Goal: Transaction & Acquisition: Subscribe to service/newsletter

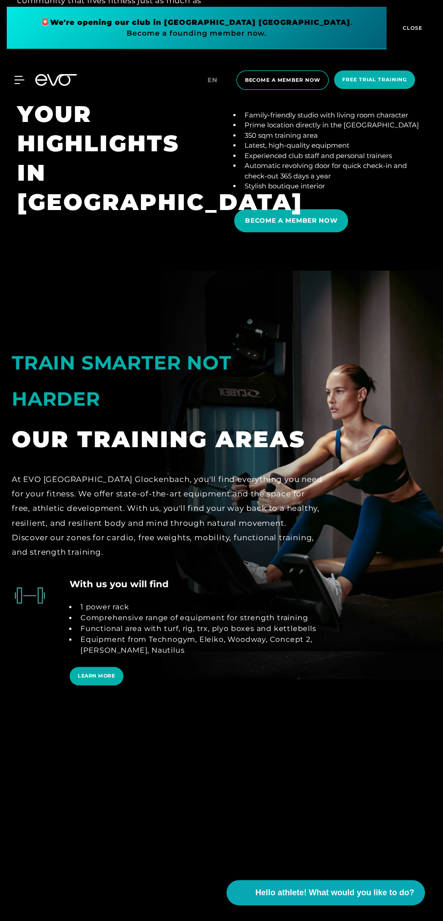
scroll to position [2709, 0]
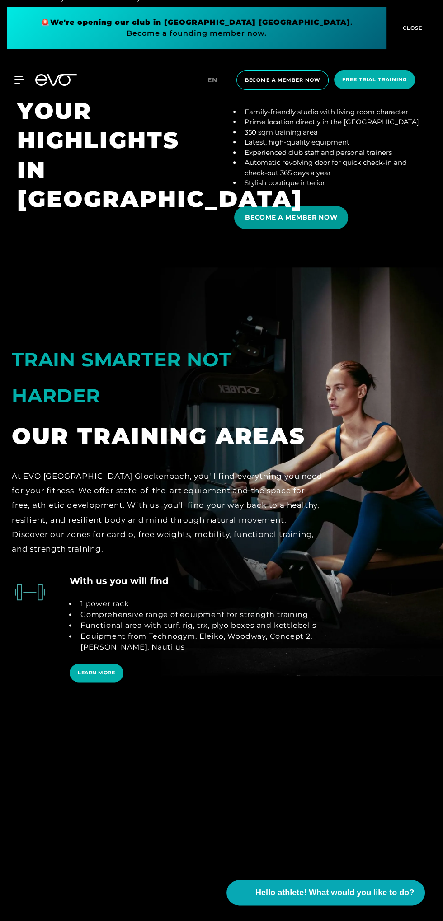
click at [302, 221] on font "BECOME A MEMBER NOW" at bounding box center [291, 217] width 92 height 8
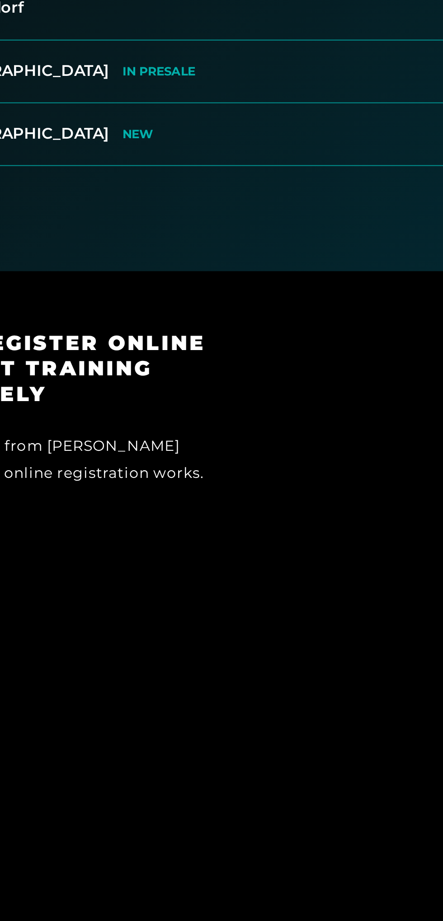
scroll to position [1, 0]
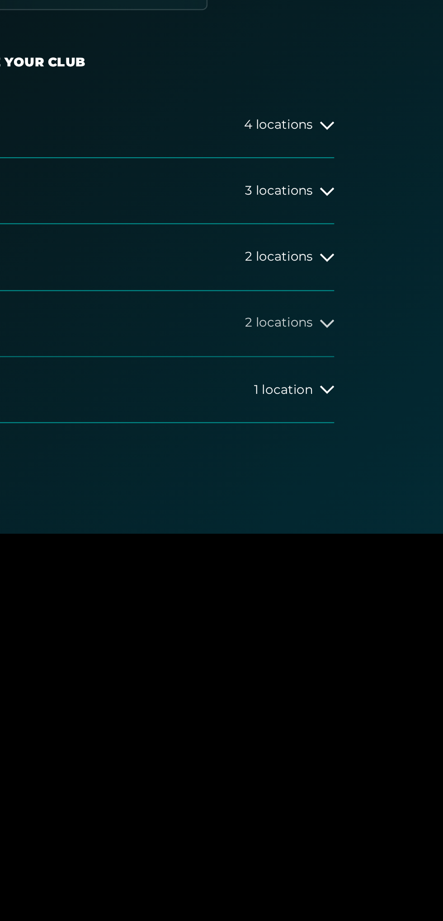
click at [381, 347] on icon at bounding box center [383, 348] width 7 height 7
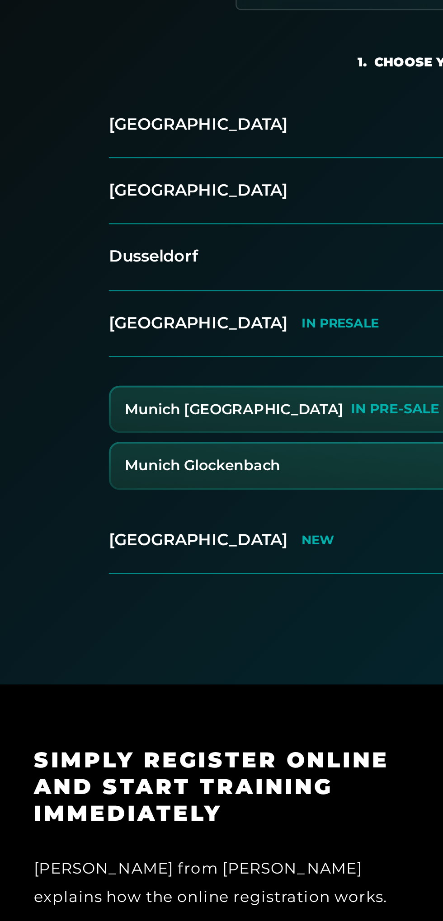
click at [129, 423] on font "Munich Glockenbach" at bounding box center [102, 420] width 79 height 9
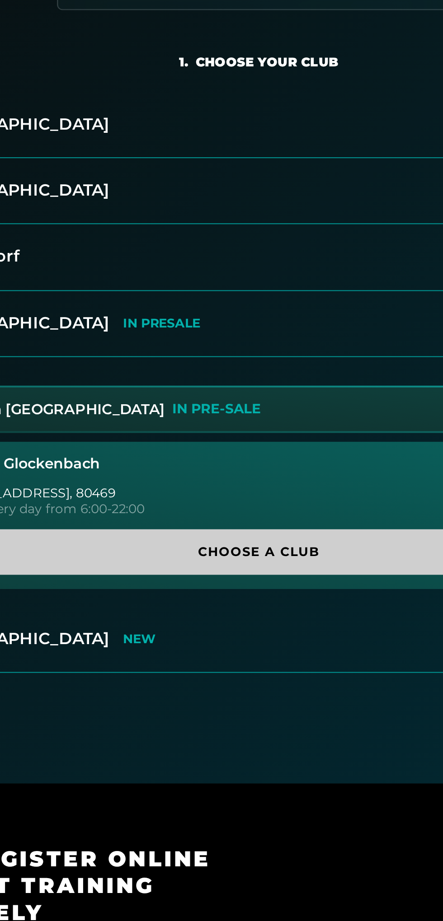
click at [249, 467] on font "Choose a club" at bounding box center [222, 464] width 62 height 8
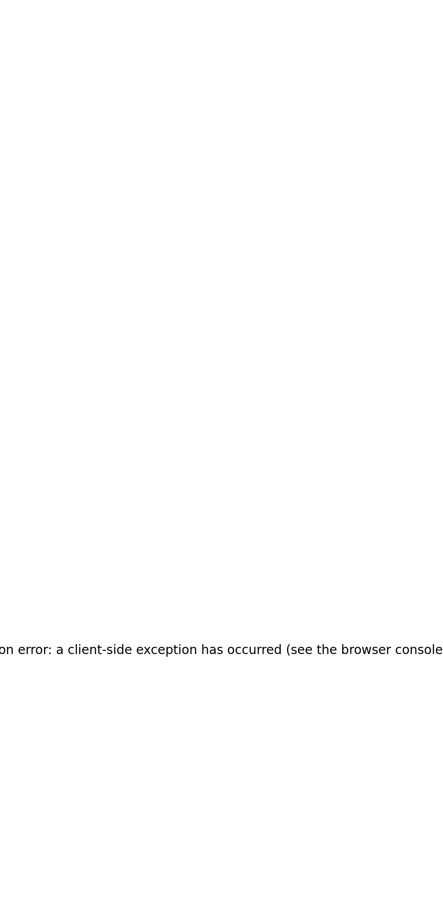
scroll to position [0, 0]
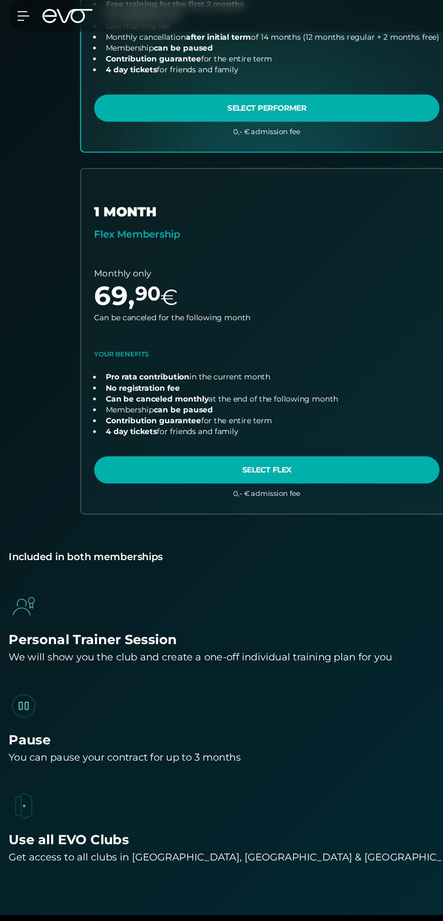
scroll to position [243, 0]
